Goal: Entertainment & Leisure: Consume media (video, audio)

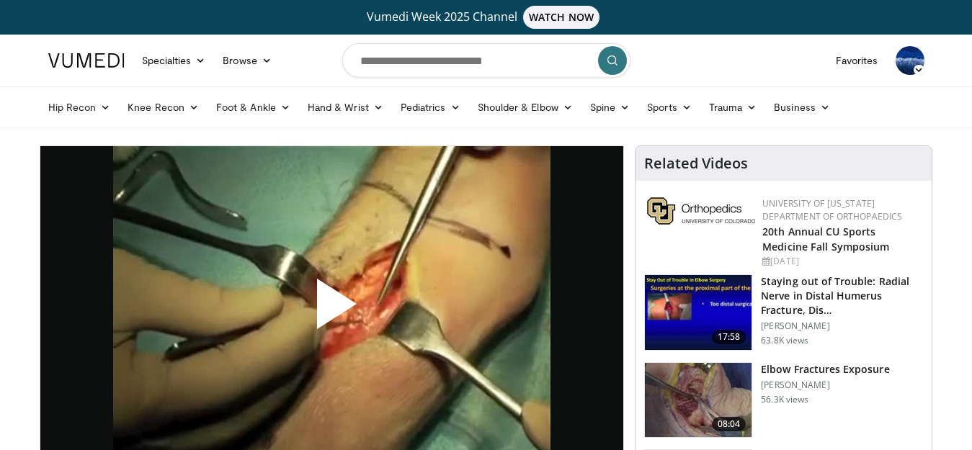
click at [331, 310] on span "Video Player" at bounding box center [331, 310] width 0 height 0
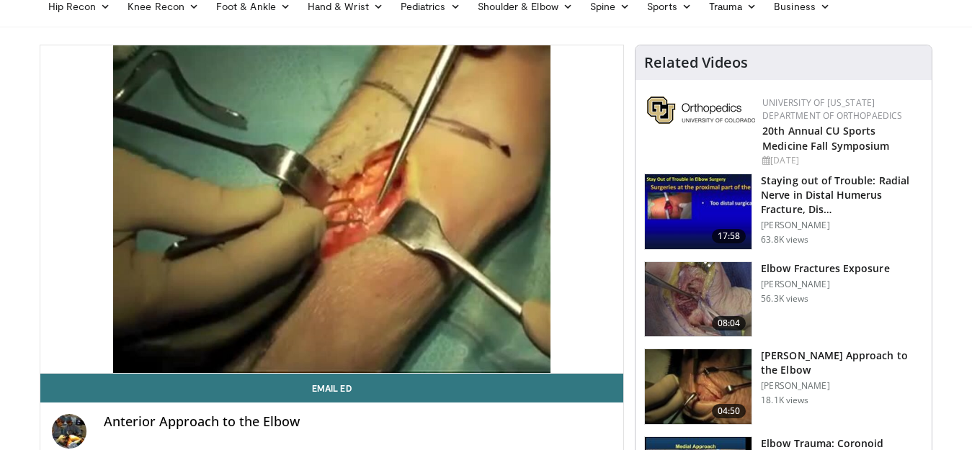
scroll to position [110, 0]
